Goal: Find specific page/section: Find specific page/section

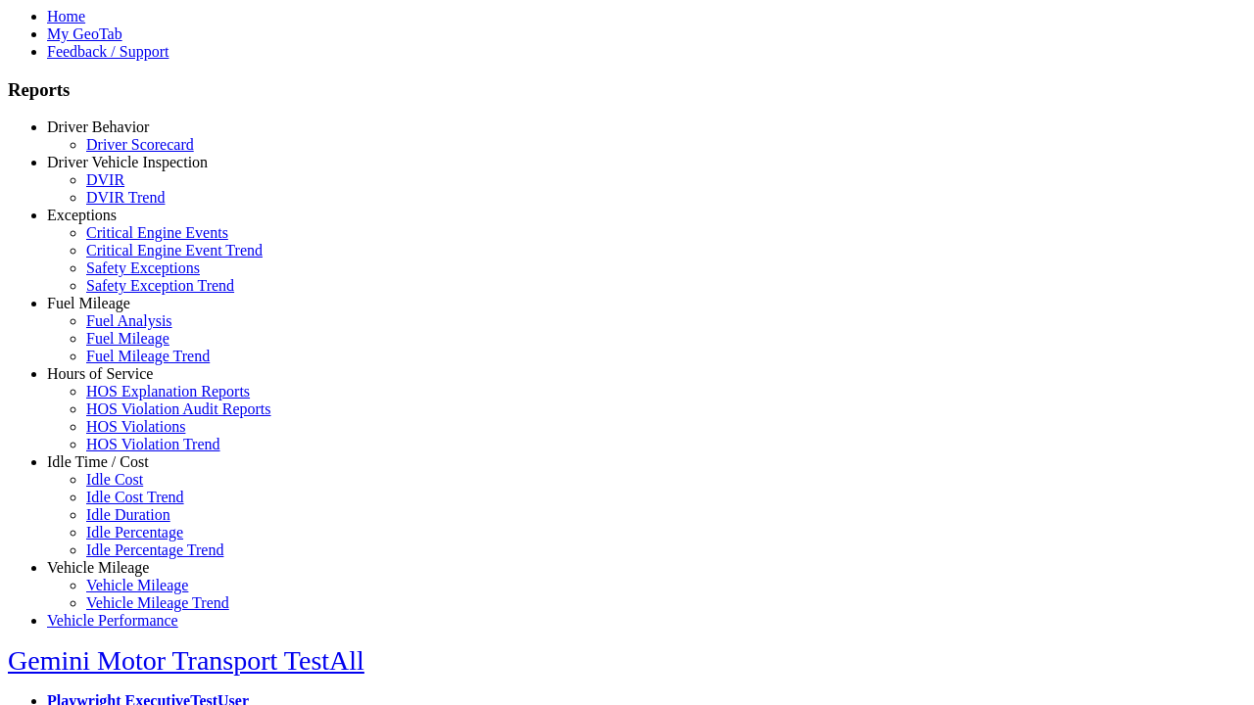
click at [113, 135] on link "Driver Behavior" at bounding box center [98, 127] width 102 height 17
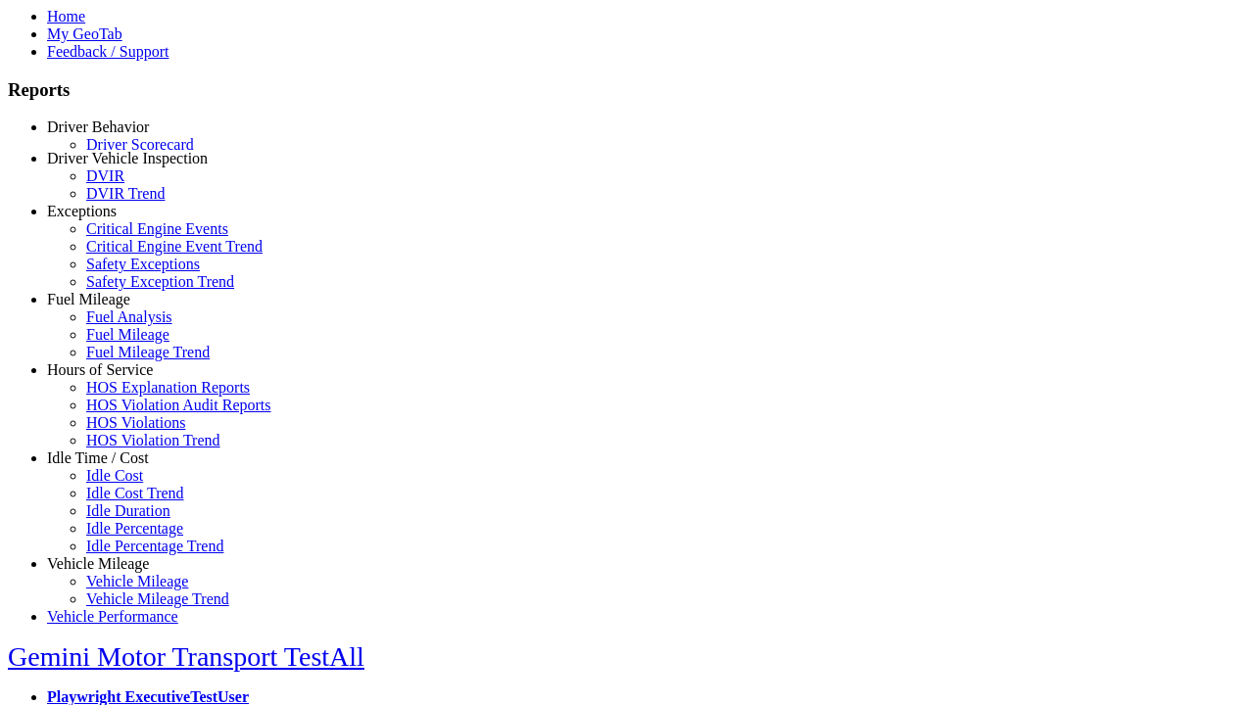
scroll to position [2, 0]
click at [127, 151] on link "Driver Scorecard" at bounding box center [140, 142] width 108 height 17
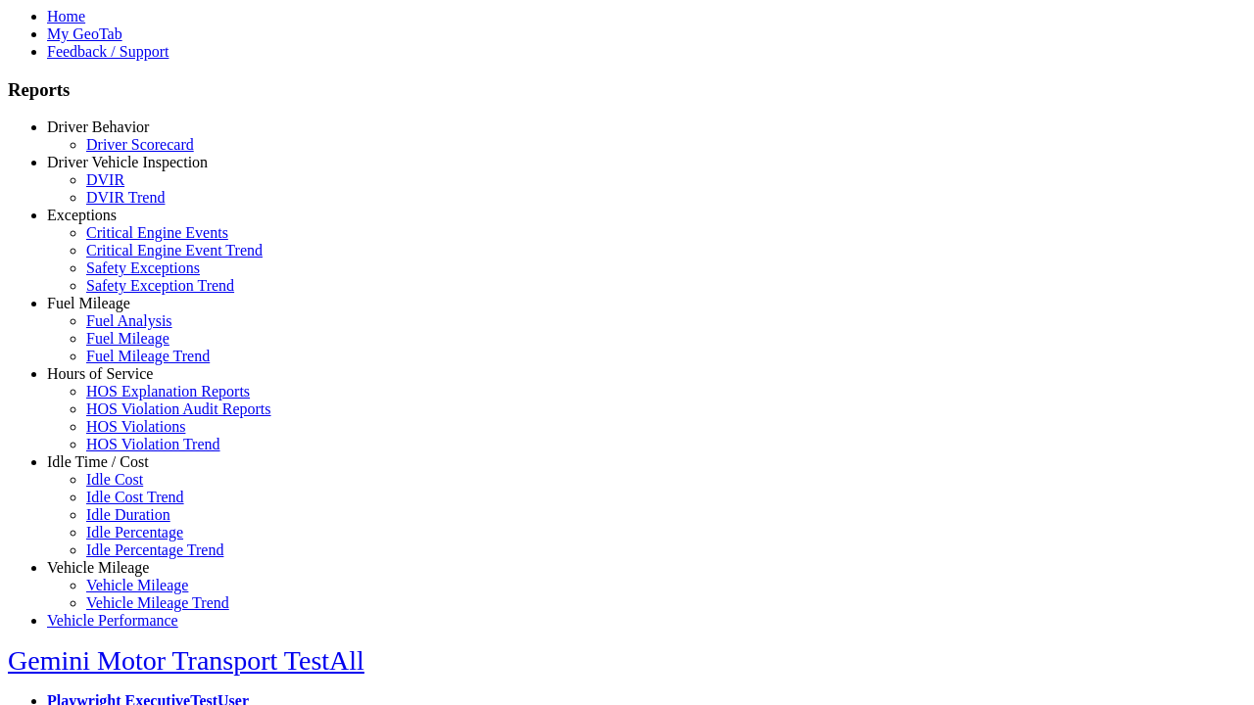
scroll to position [0, 0]
